Goal: Transaction & Acquisition: Purchase product/service

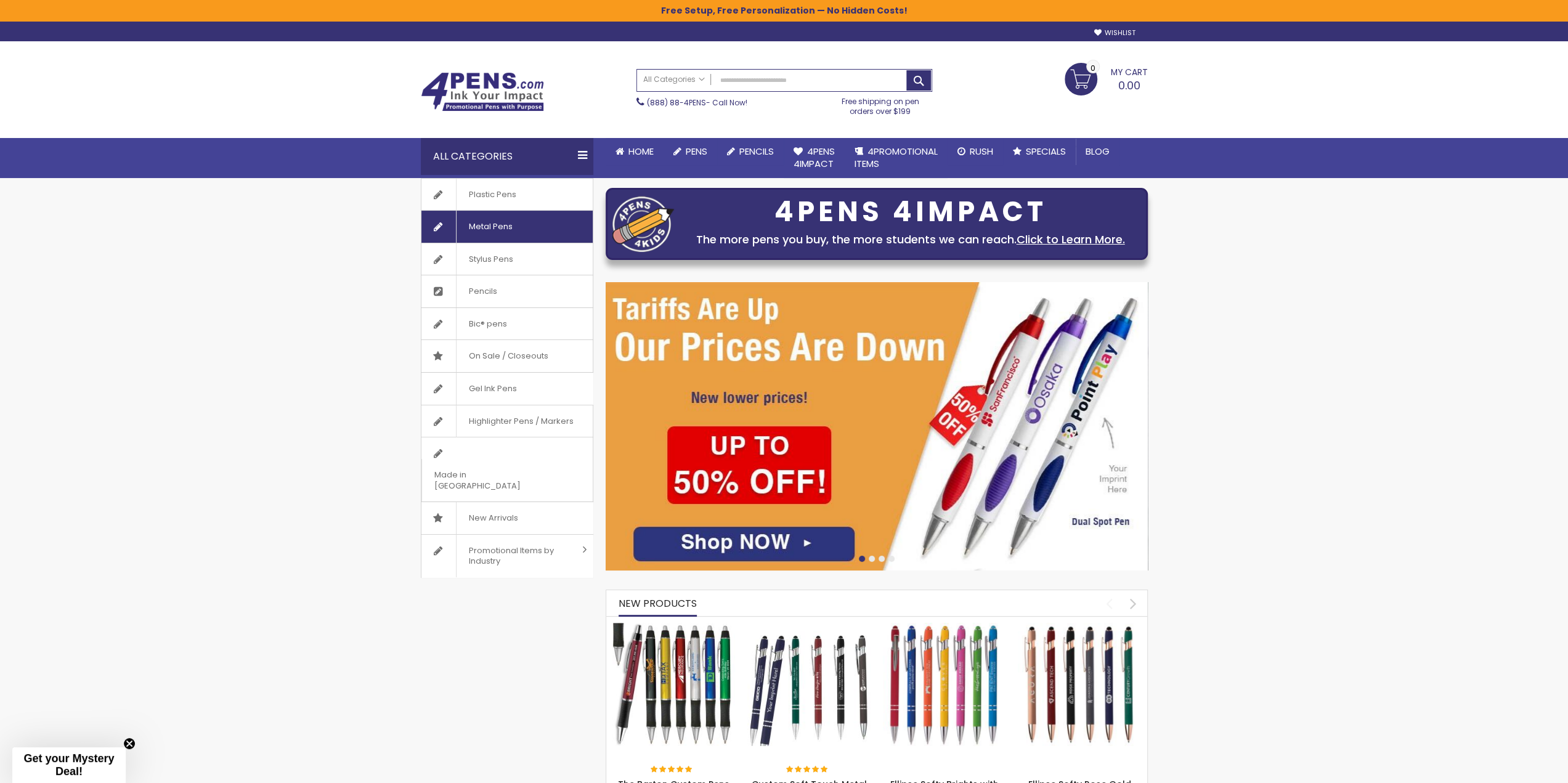
click at [500, 218] on span "Metal Pens" at bounding box center [490, 227] width 69 height 32
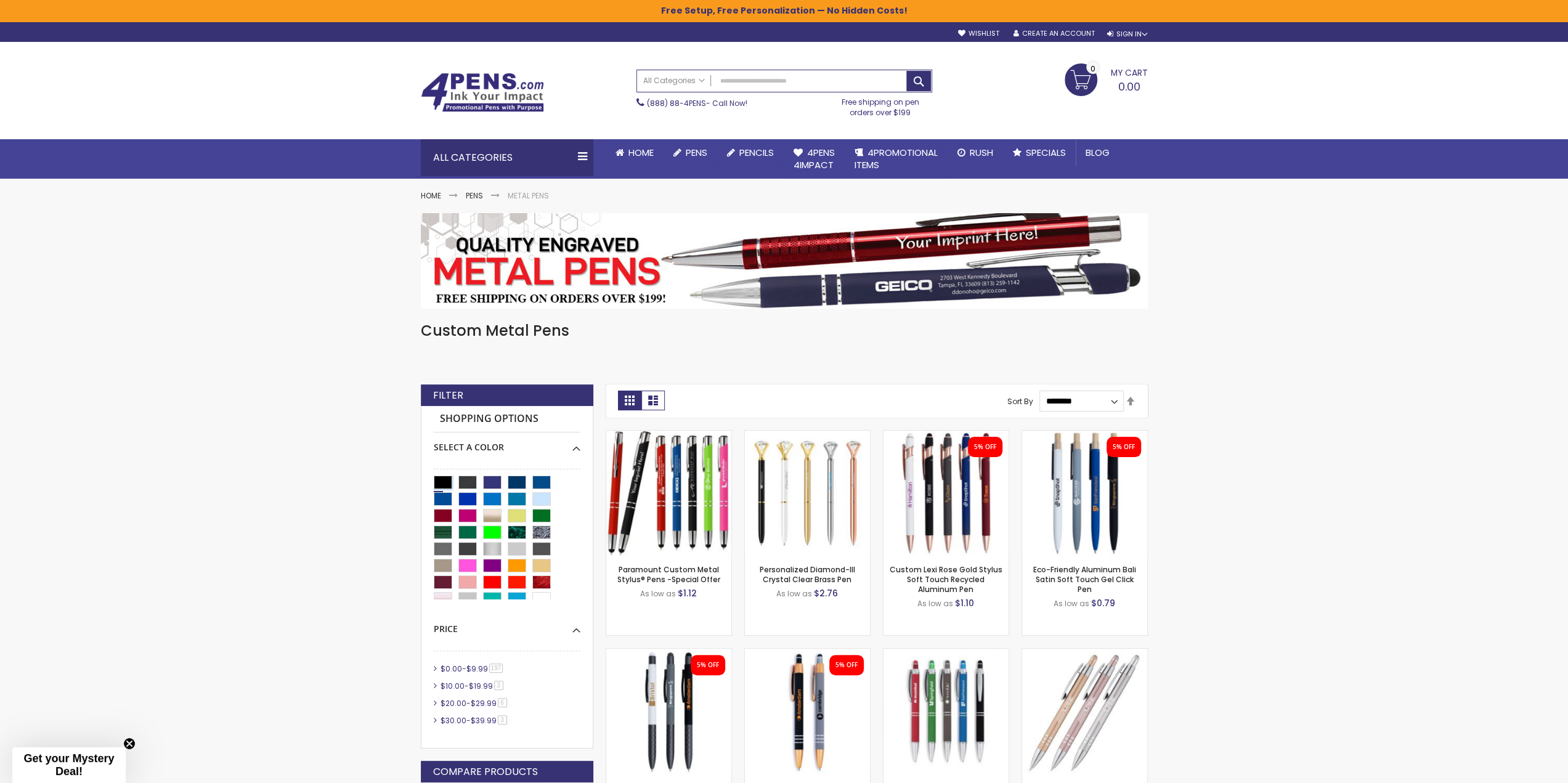
click at [437, 476] on div "Black" at bounding box center [443, 482] width 18 height 14
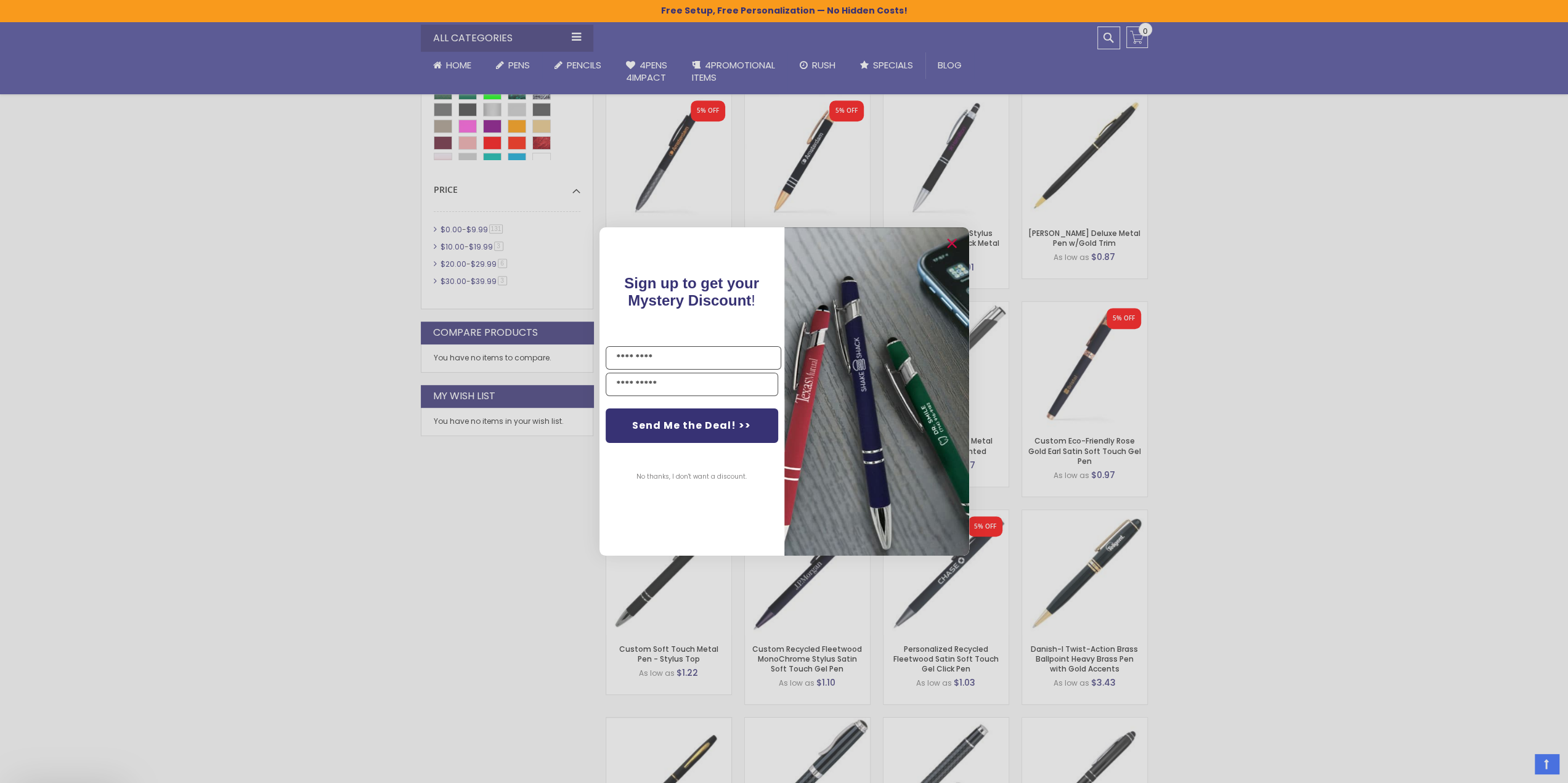
scroll to position [554, 0]
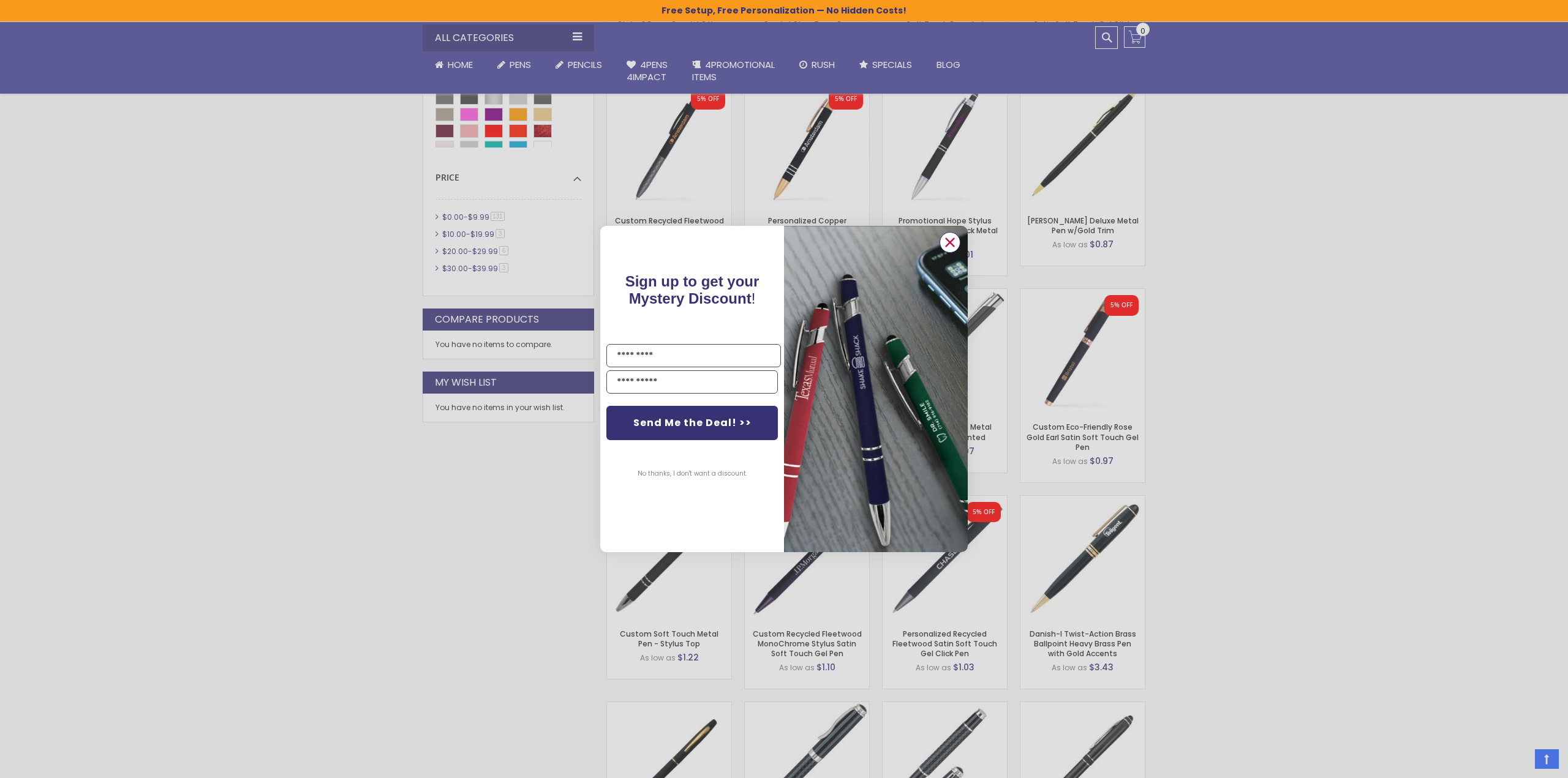
click at [945, 240] on circle "Close dialog" at bounding box center [950, 242] width 18 height 18
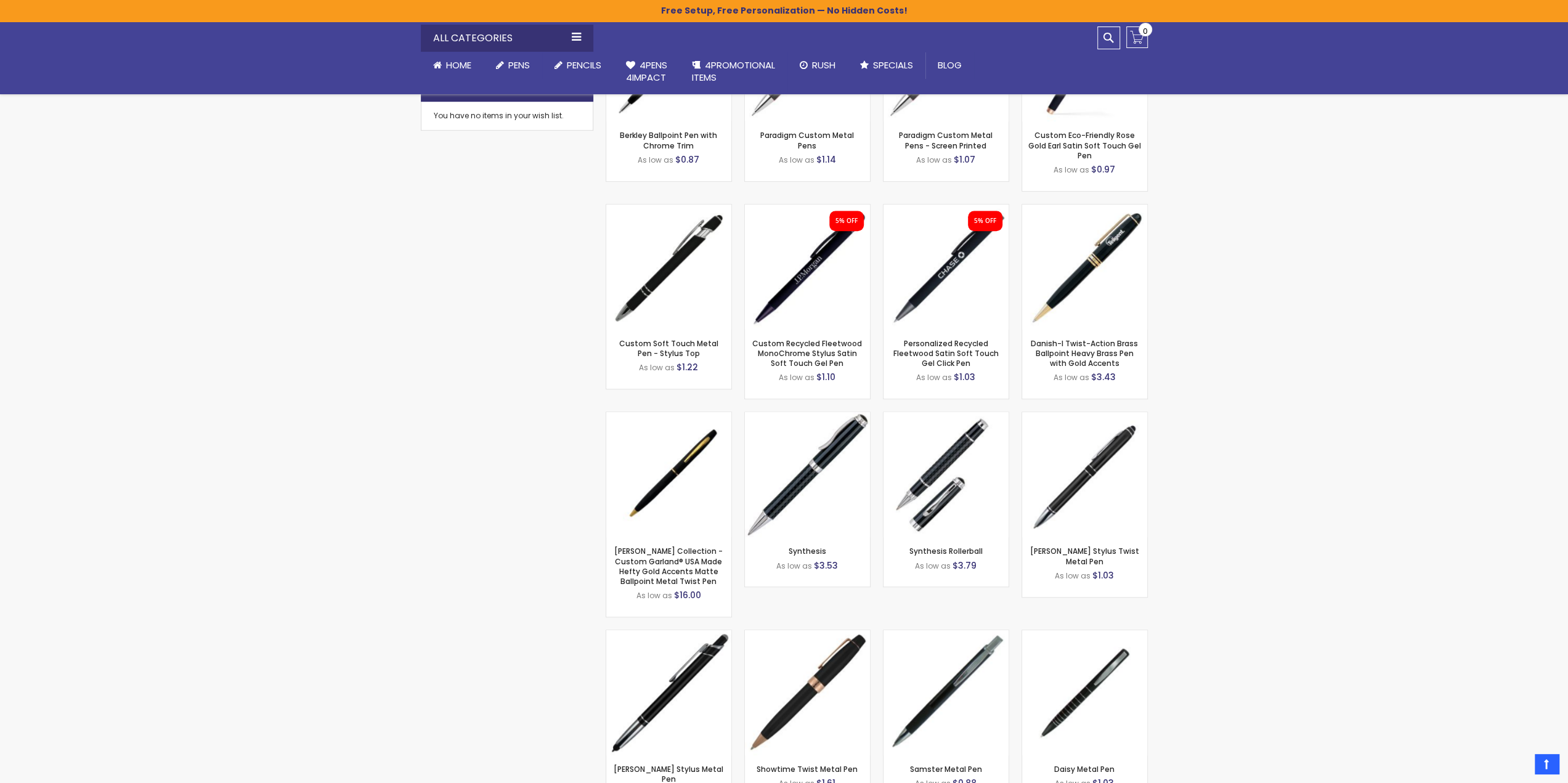
scroll to position [1047, 0]
